Goal: Navigation & Orientation: Find specific page/section

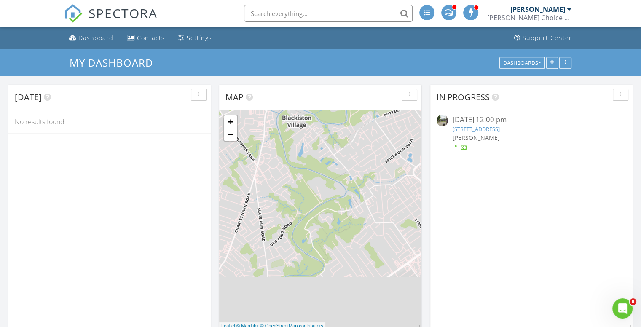
click at [500, 131] on link "[STREET_ADDRESS]" at bounding box center [475, 129] width 47 height 8
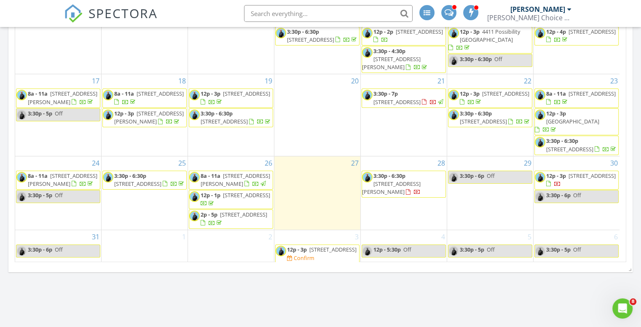
scroll to position [445, 0]
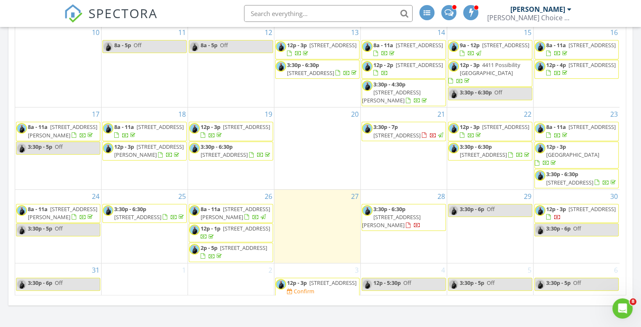
click at [161, 221] on span "[STREET_ADDRESS]" at bounding box center [137, 217] width 47 height 8
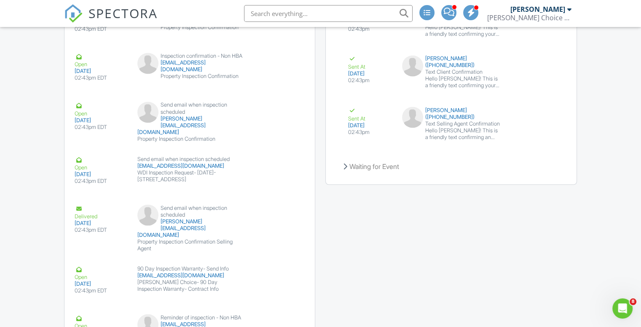
scroll to position [1486, 0]
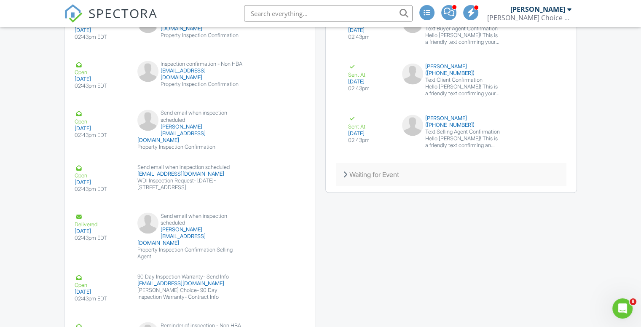
click at [347, 179] on div "Waiting for Event" at bounding box center [451, 174] width 230 height 23
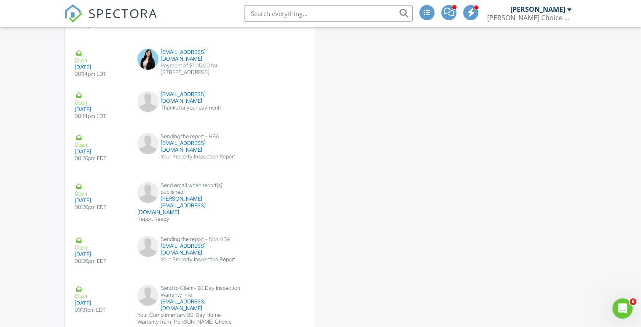
scroll to position [2203, 0]
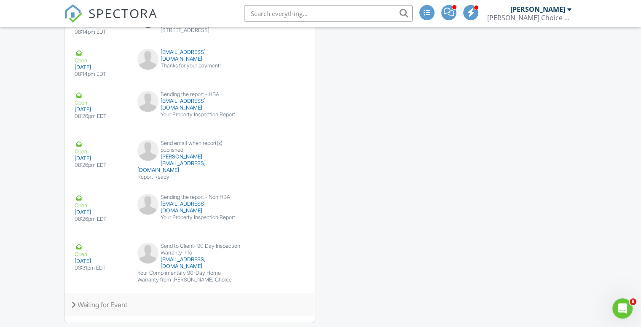
click at [73, 293] on div "Waiting for Event" at bounding box center [190, 304] width 250 height 23
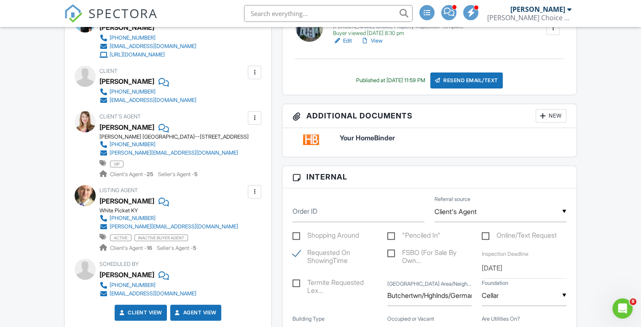
scroll to position [0, 0]
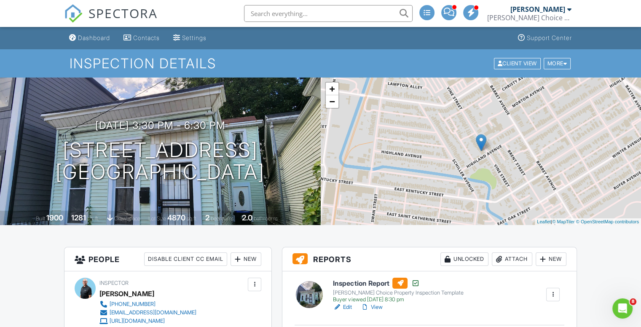
click at [449, 12] on span at bounding box center [449, 12] width 11 height 0
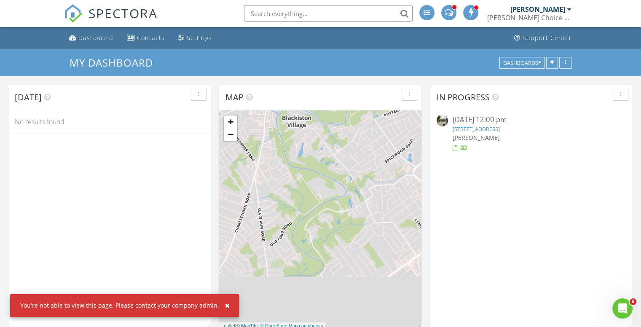
click at [570, 10] on div at bounding box center [570, 9] width 4 height 7
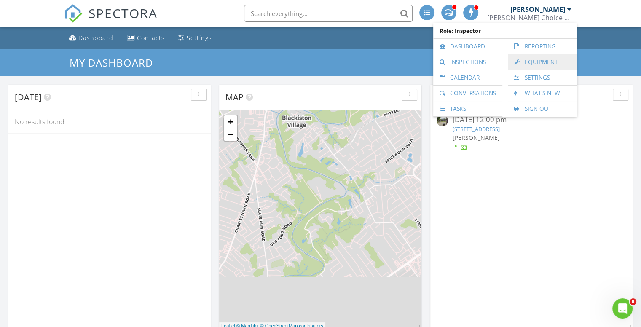
click at [545, 62] on link "Equipment" at bounding box center [542, 61] width 61 height 15
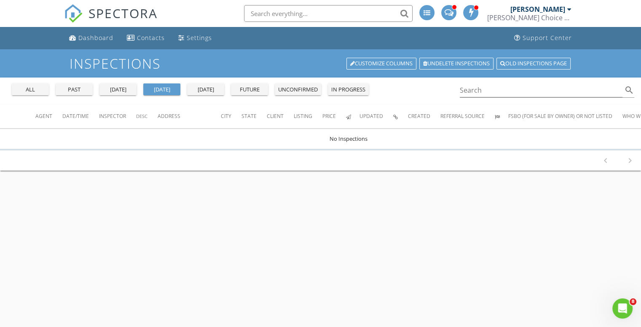
click at [204, 89] on div "[DATE]" at bounding box center [206, 90] width 30 height 8
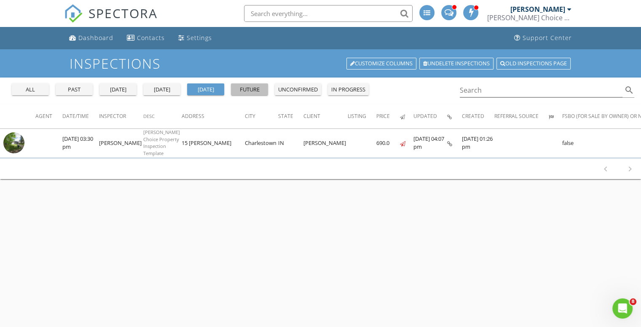
click at [250, 88] on div "future" at bounding box center [249, 90] width 30 height 8
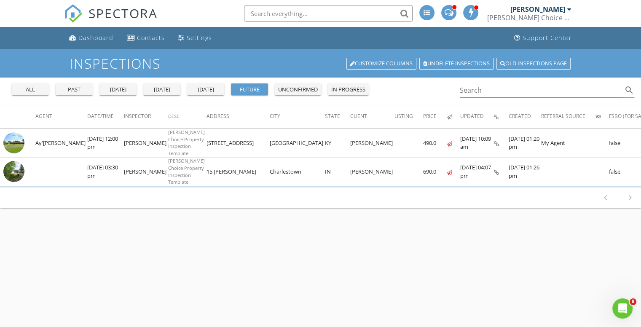
click at [307, 88] on div "unconfirmed" at bounding box center [298, 90] width 40 height 8
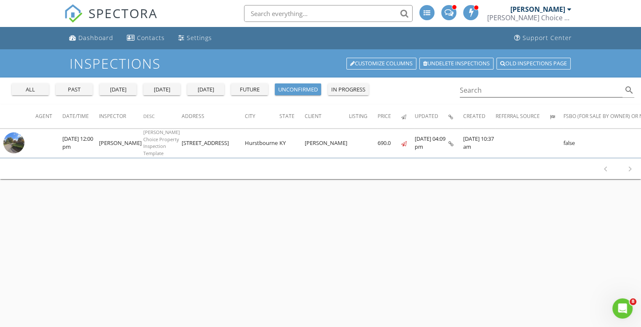
click at [340, 89] on div "in progress" at bounding box center [348, 90] width 34 height 8
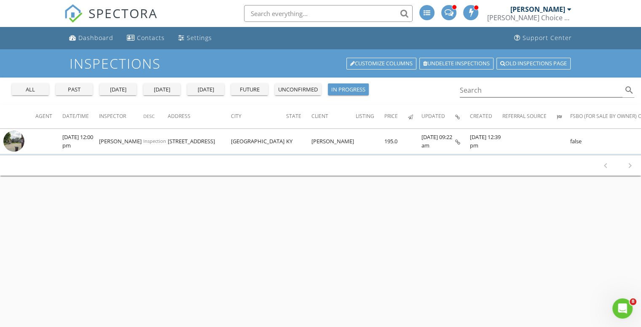
click at [40, 91] on div "all" at bounding box center [30, 90] width 30 height 8
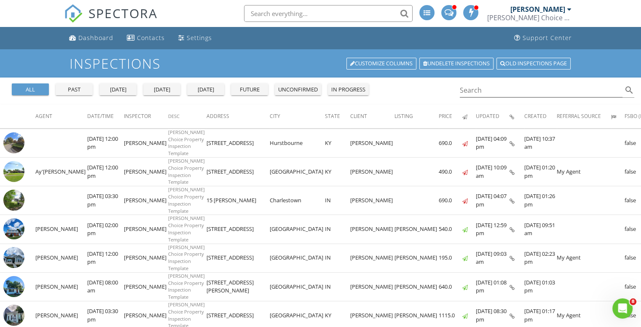
click at [425, 13] on span at bounding box center [427, 12] width 7 height 7
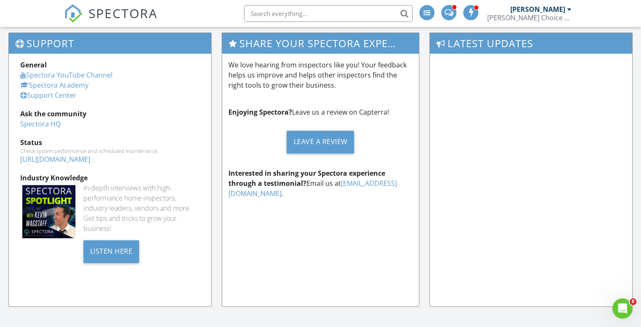
scroll to position [825, 0]
